Goal: Find specific page/section: Find specific page/section

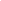
select select "RU"
